Goal: Check status: Check status

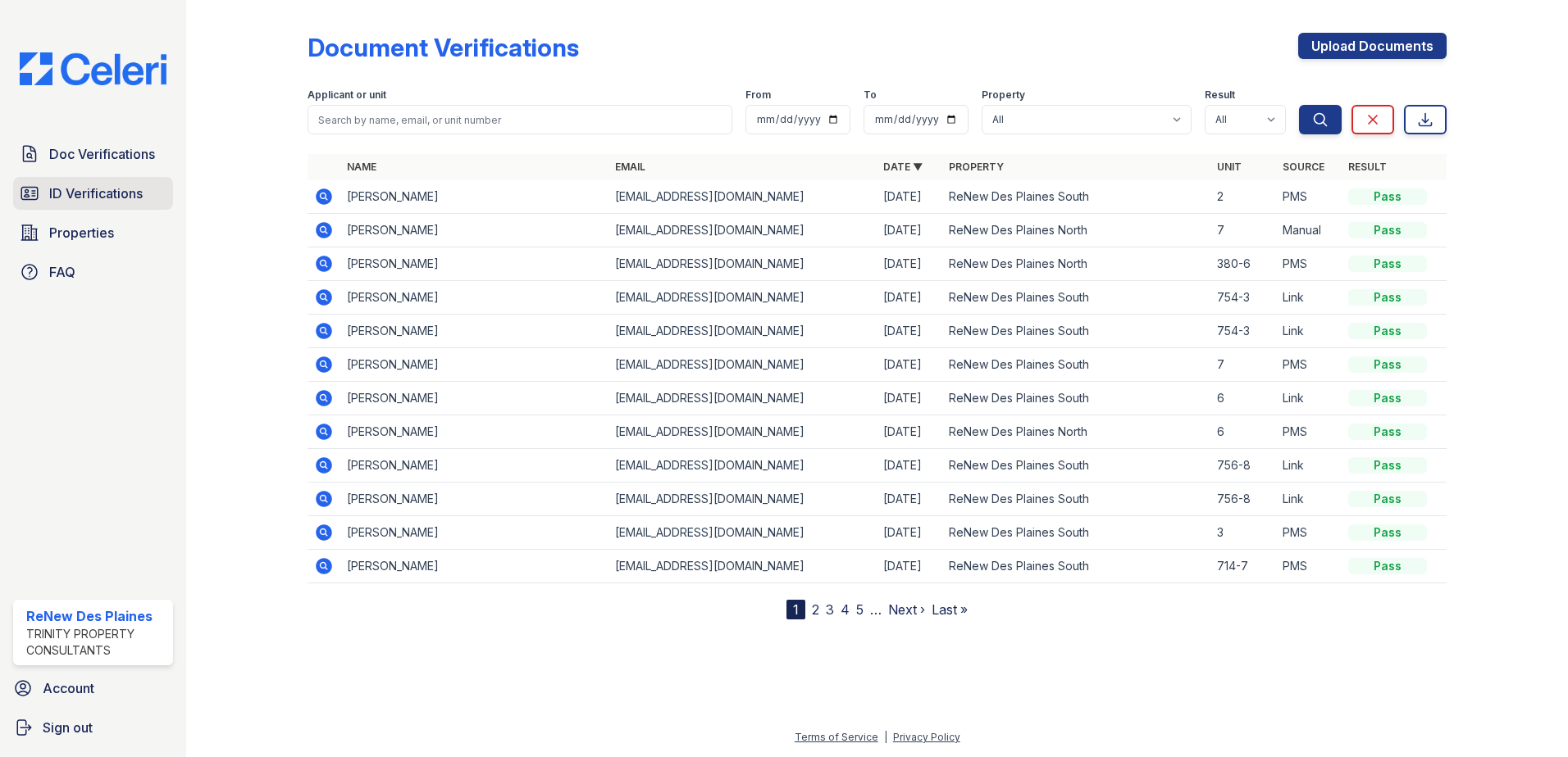
click at [121, 198] on span "ID Verifications" at bounding box center [96, 194] width 93 height 20
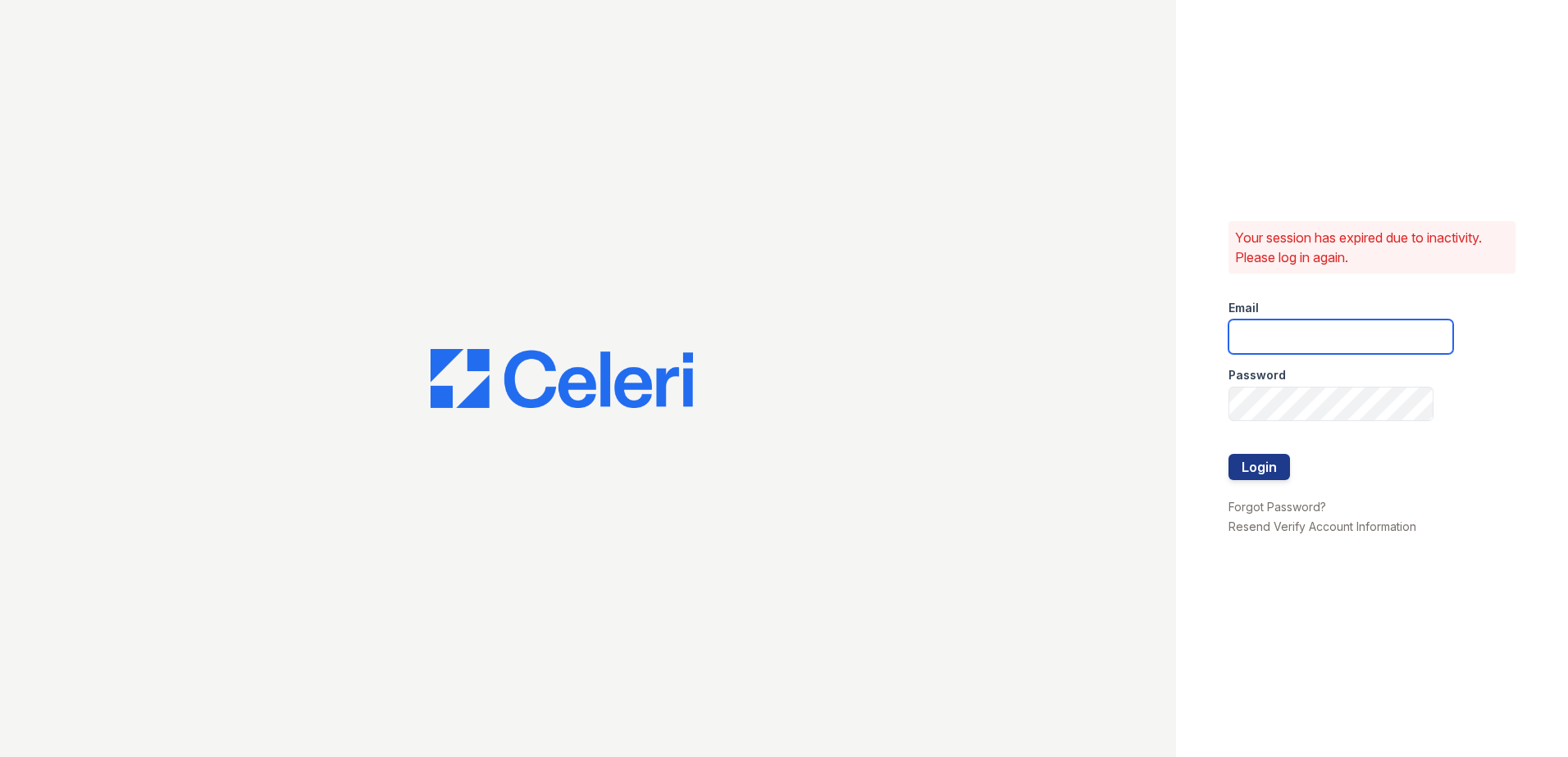
type input "renewdesplaines@trinity-pm.com"
click at [1247, 476] on button "Login" at bounding box center [1259, 468] width 62 height 27
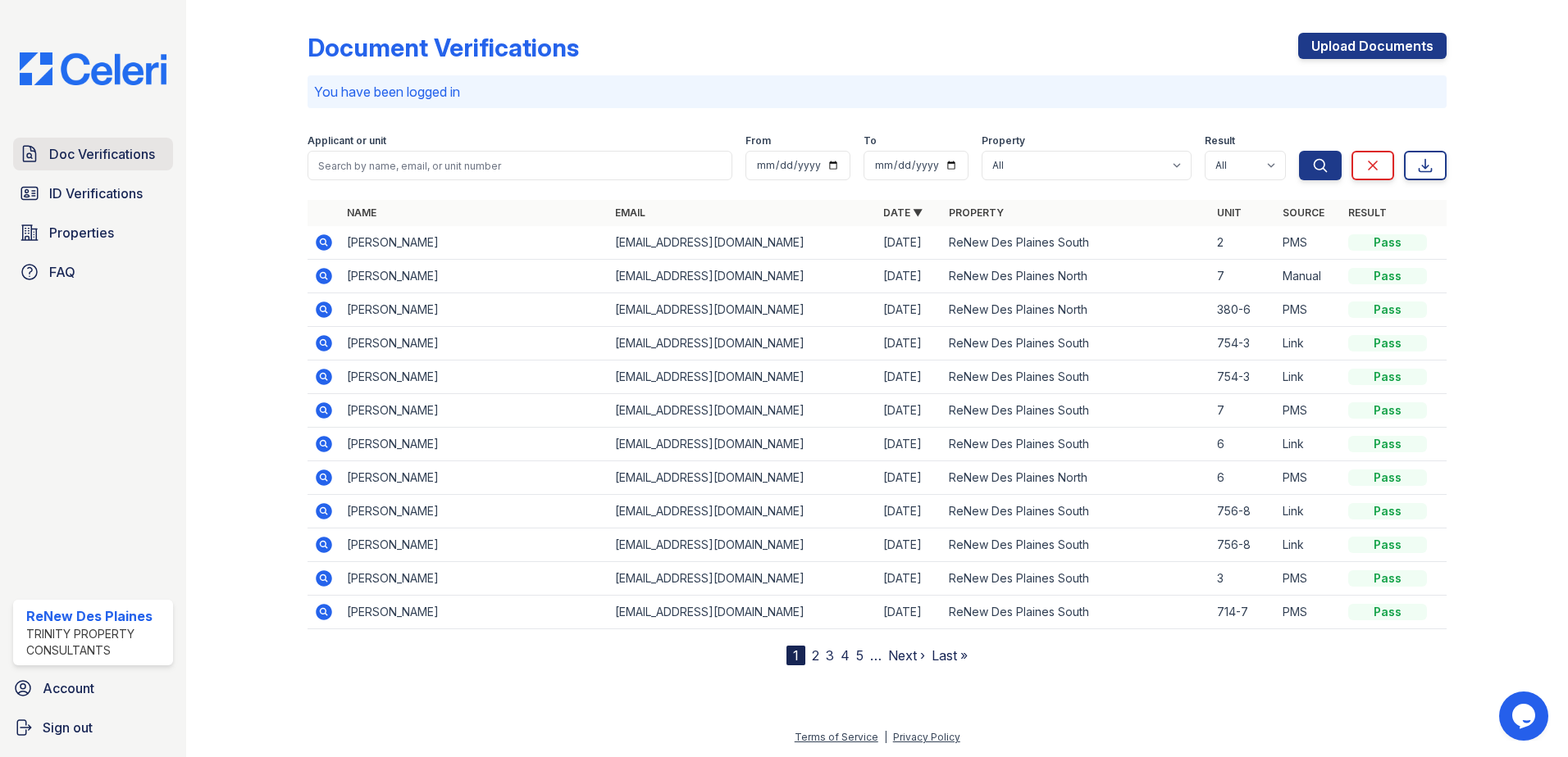
click at [97, 164] on span "Doc Verifications" at bounding box center [102, 154] width 106 height 20
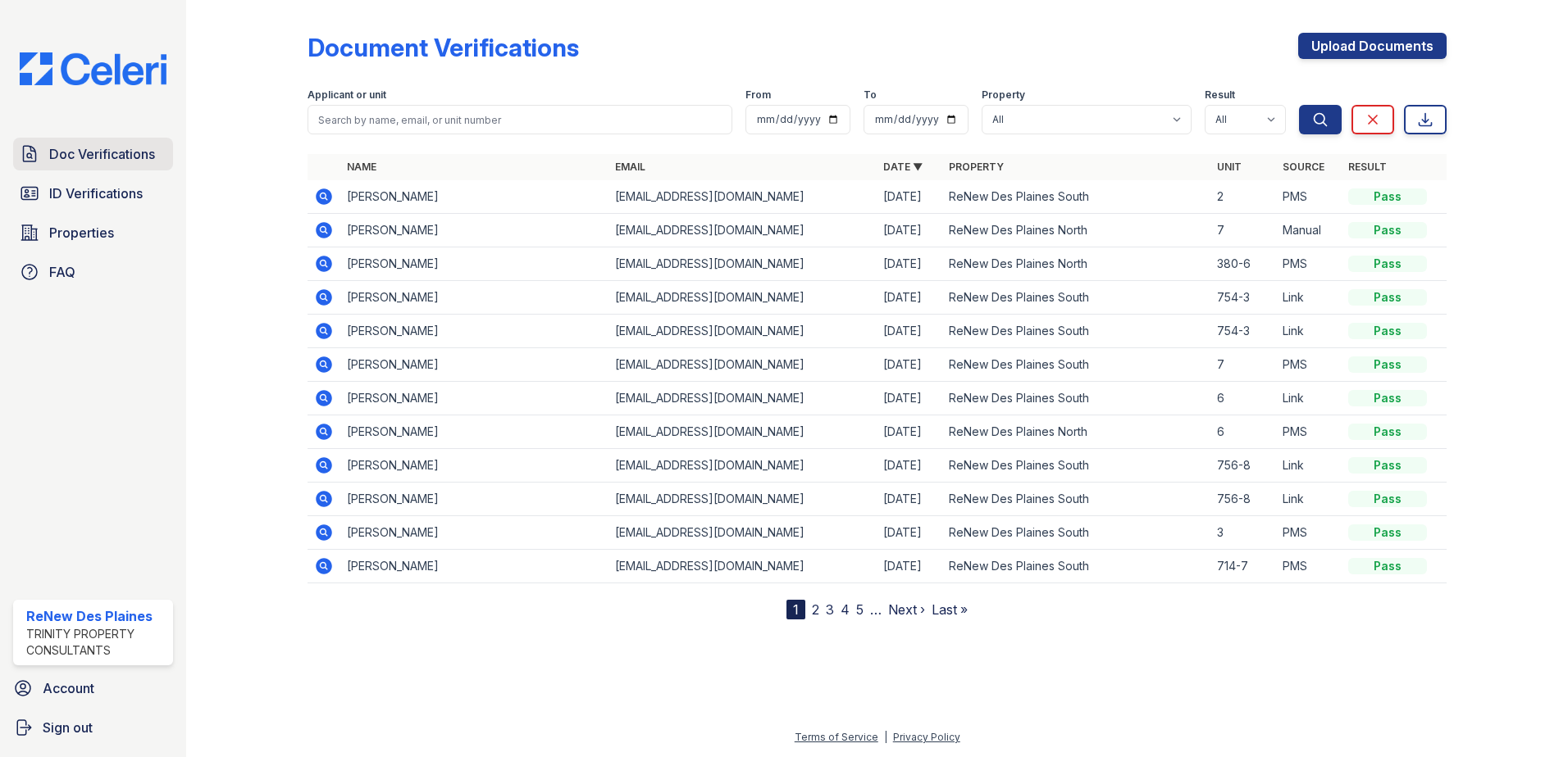
click at [110, 150] on span "Doc Verifications" at bounding box center [102, 154] width 106 height 20
click at [320, 295] on icon at bounding box center [324, 298] width 20 height 20
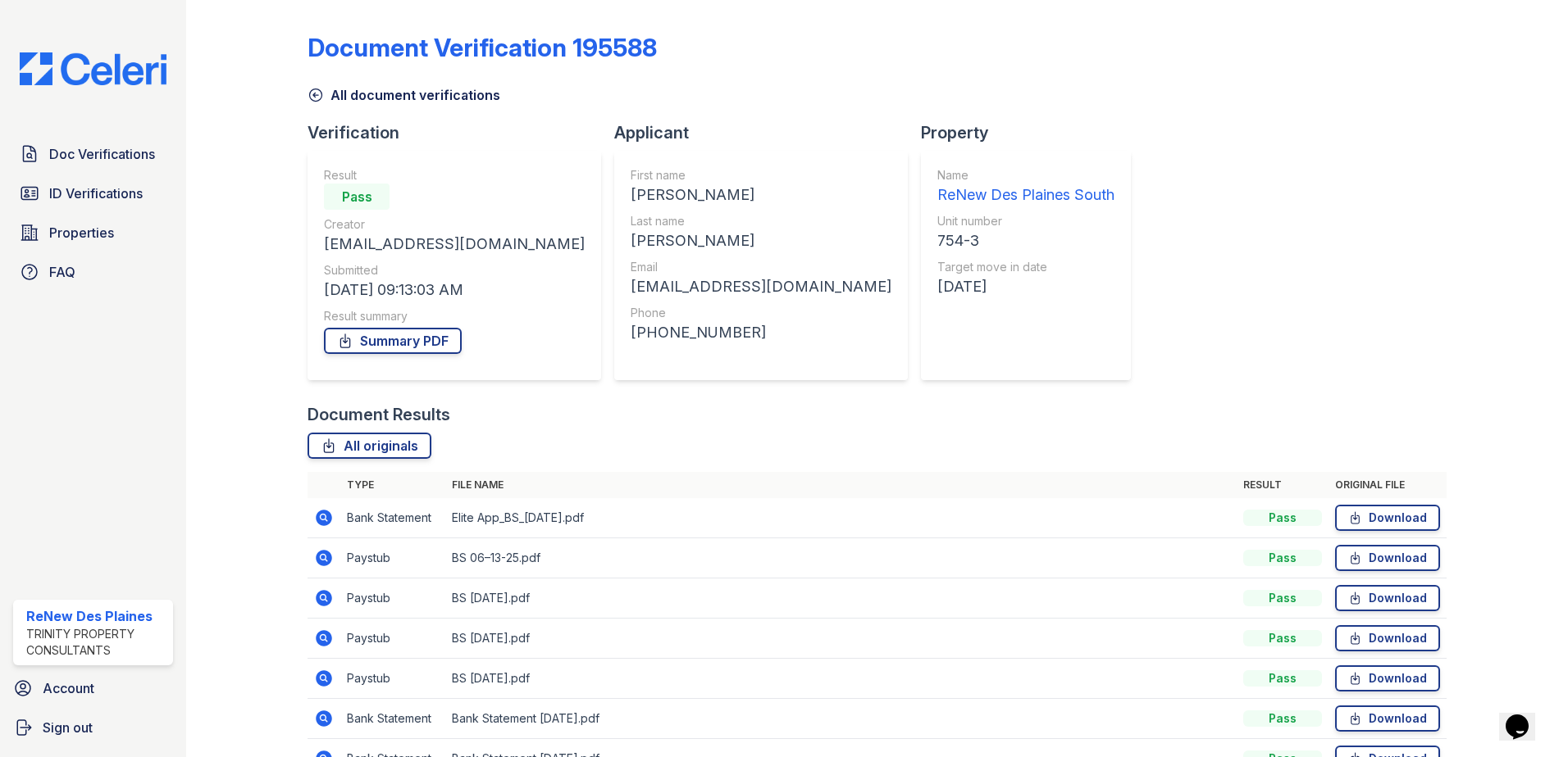
click at [320, 92] on icon at bounding box center [315, 95] width 12 height 12
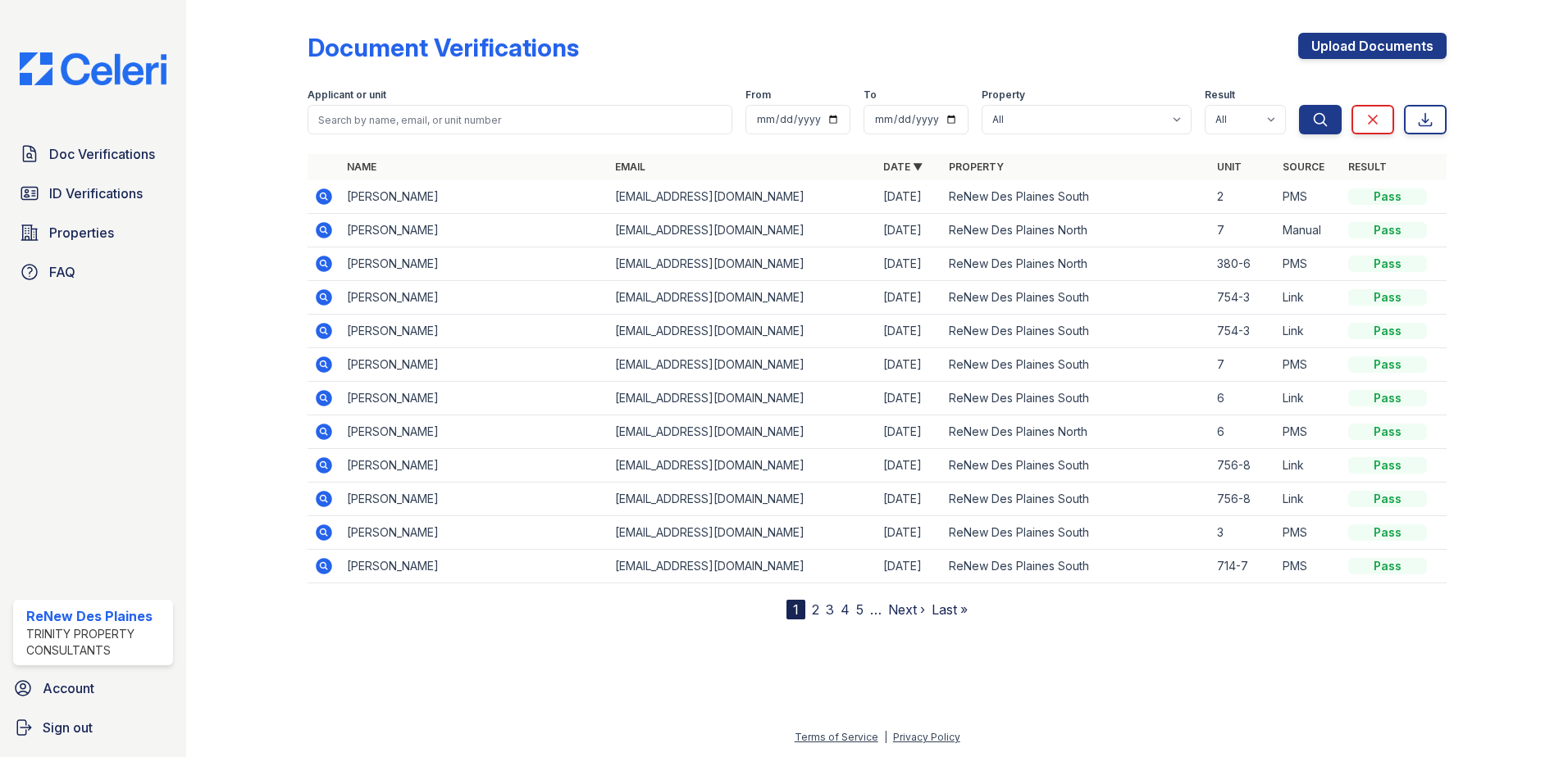
click at [327, 330] on icon at bounding box center [324, 331] width 17 height 17
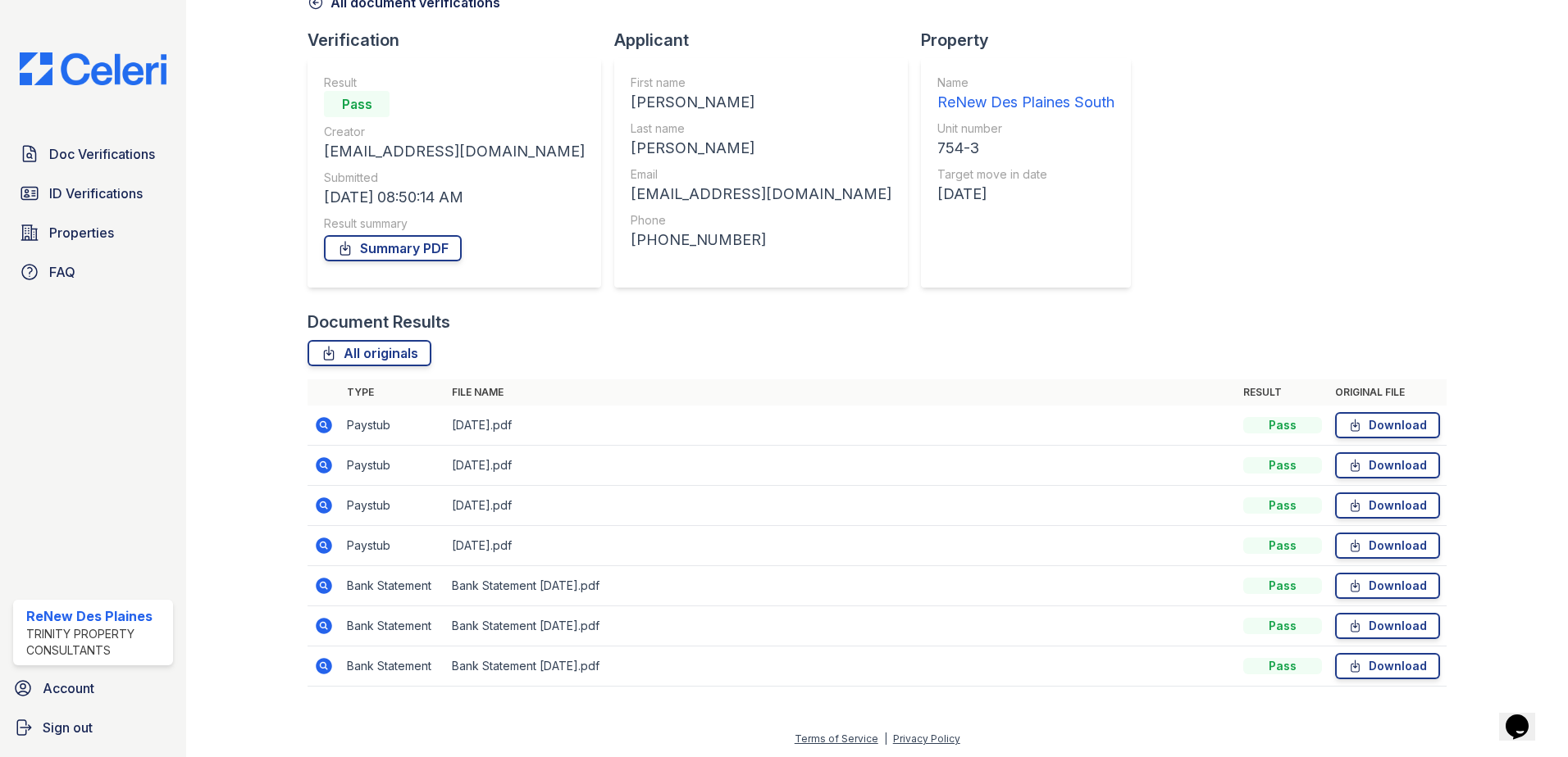
scroll to position [94, 0]
click at [124, 151] on span "Doc Verifications" at bounding box center [102, 154] width 106 height 20
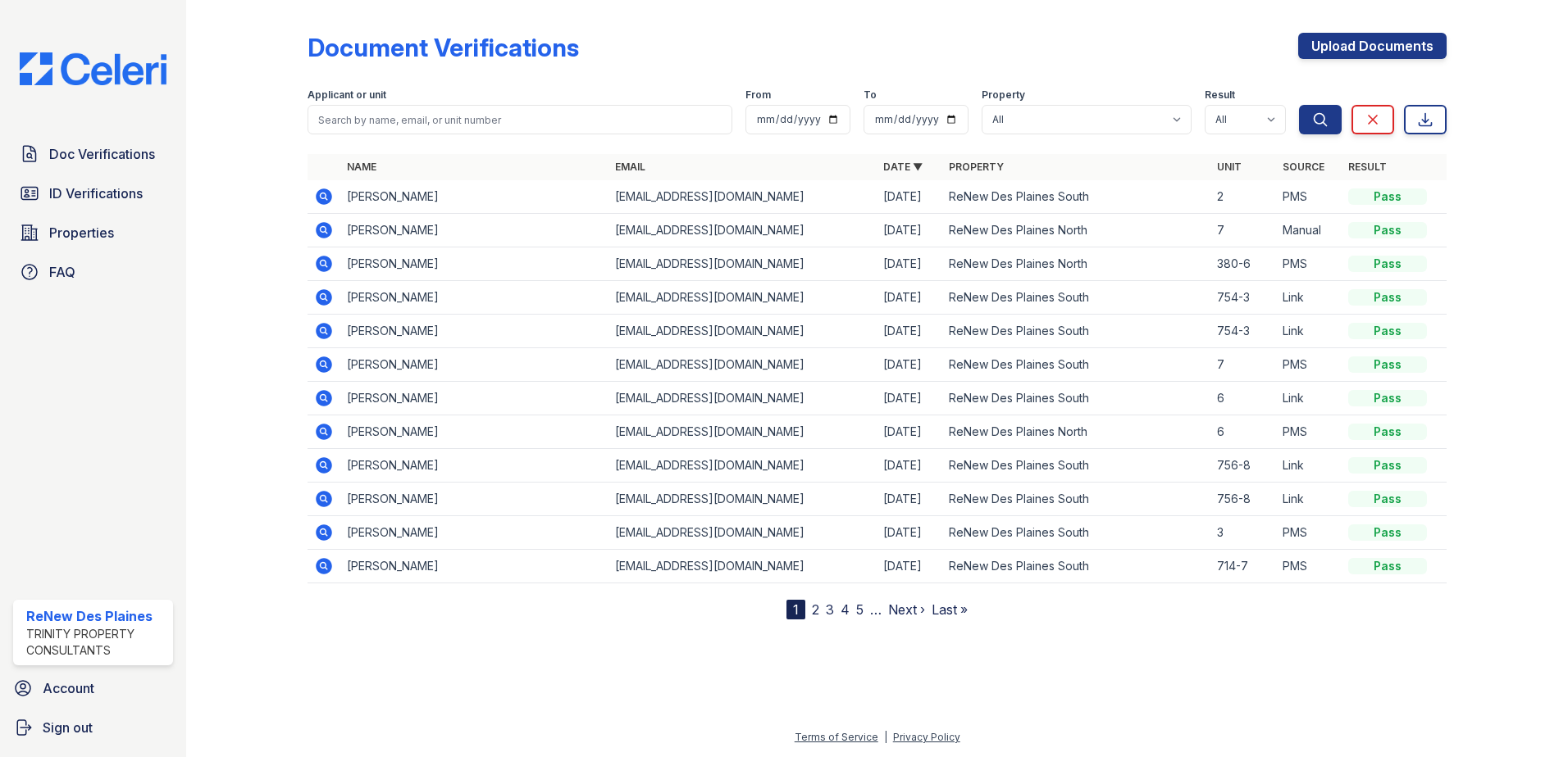
click at [326, 295] on icon at bounding box center [324, 298] width 17 height 17
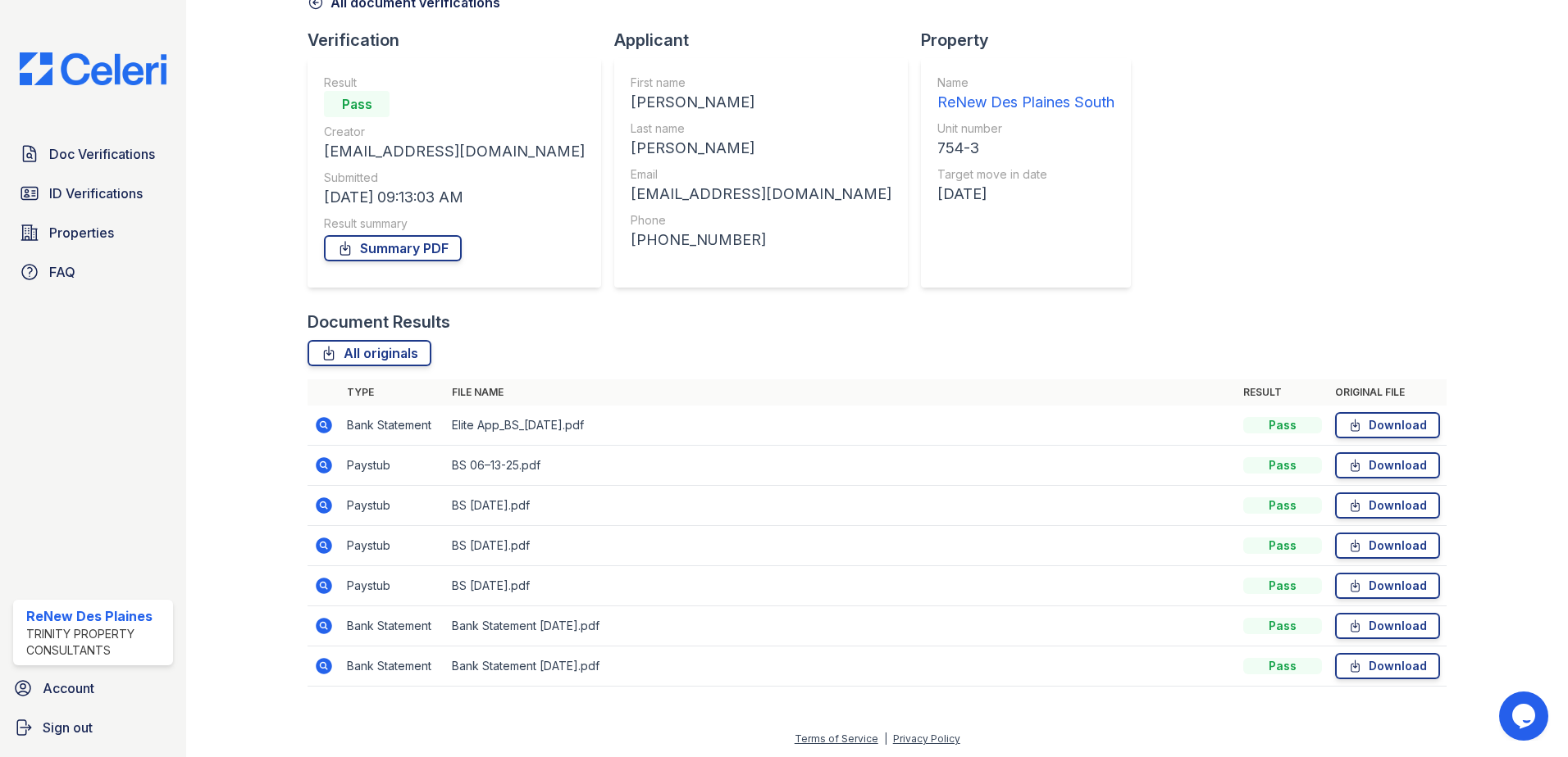
scroll to position [94, 0]
click at [118, 197] on span "ID Verifications" at bounding box center [96, 194] width 93 height 20
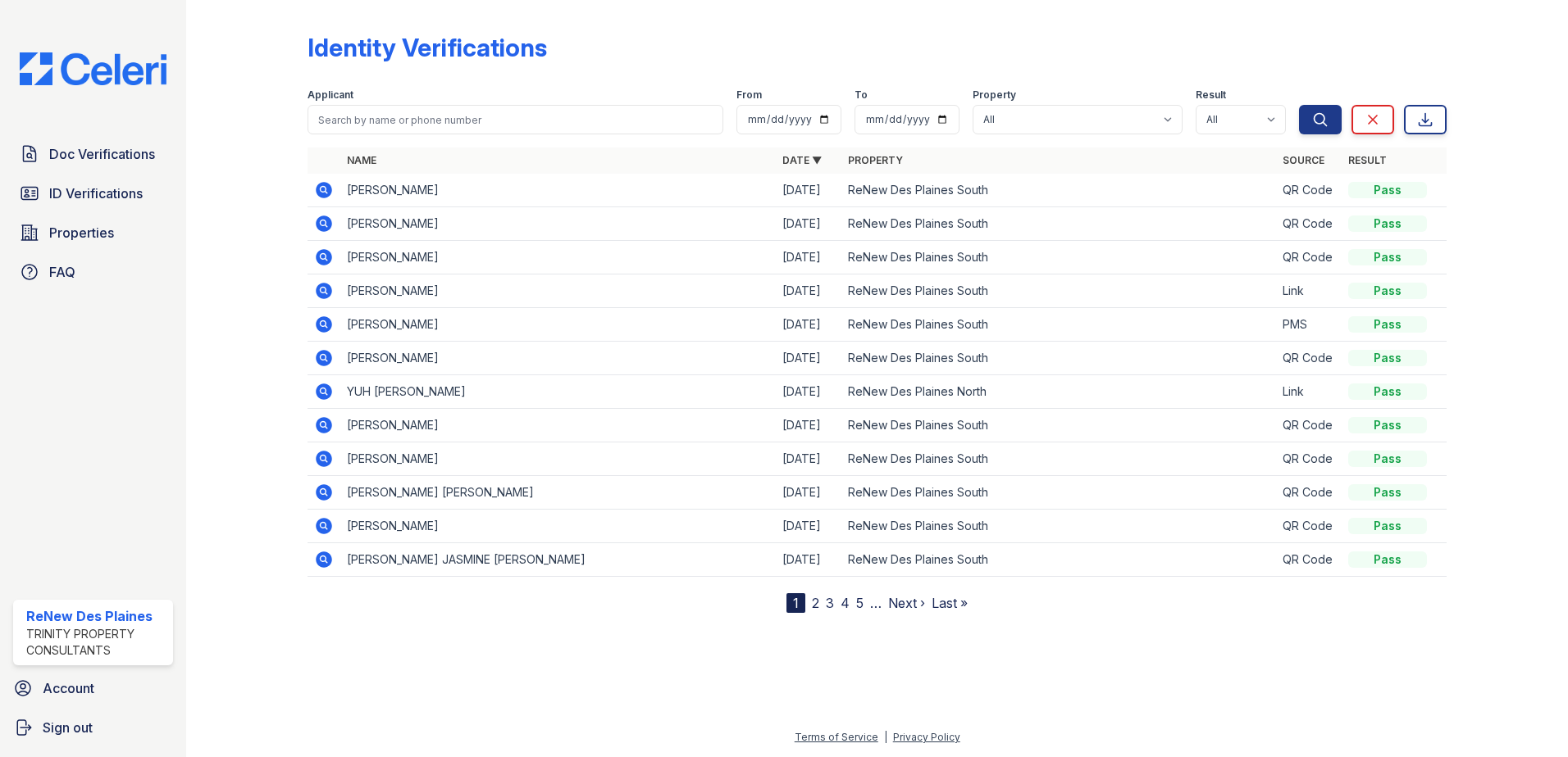
click at [261, 117] on div at bounding box center [260, 309] width 95 height 606
